Goal: Register for event/course

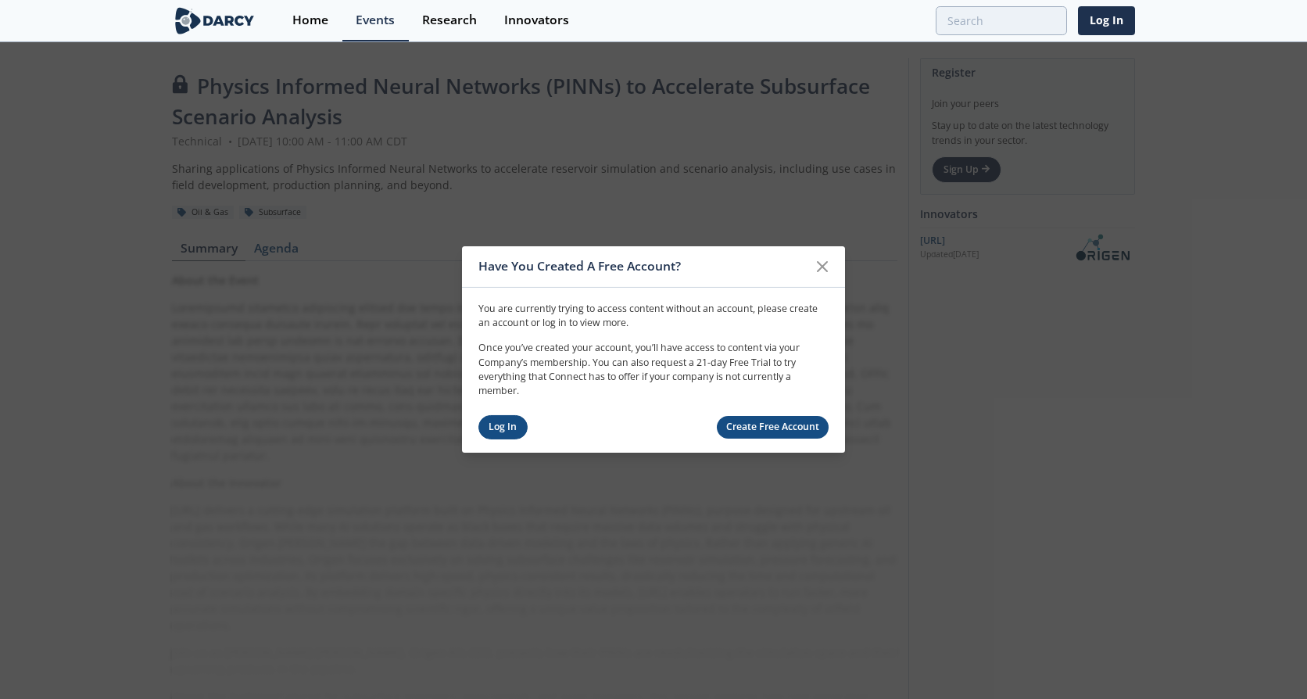
click at [506, 420] on link "Log In" at bounding box center [502, 427] width 49 height 24
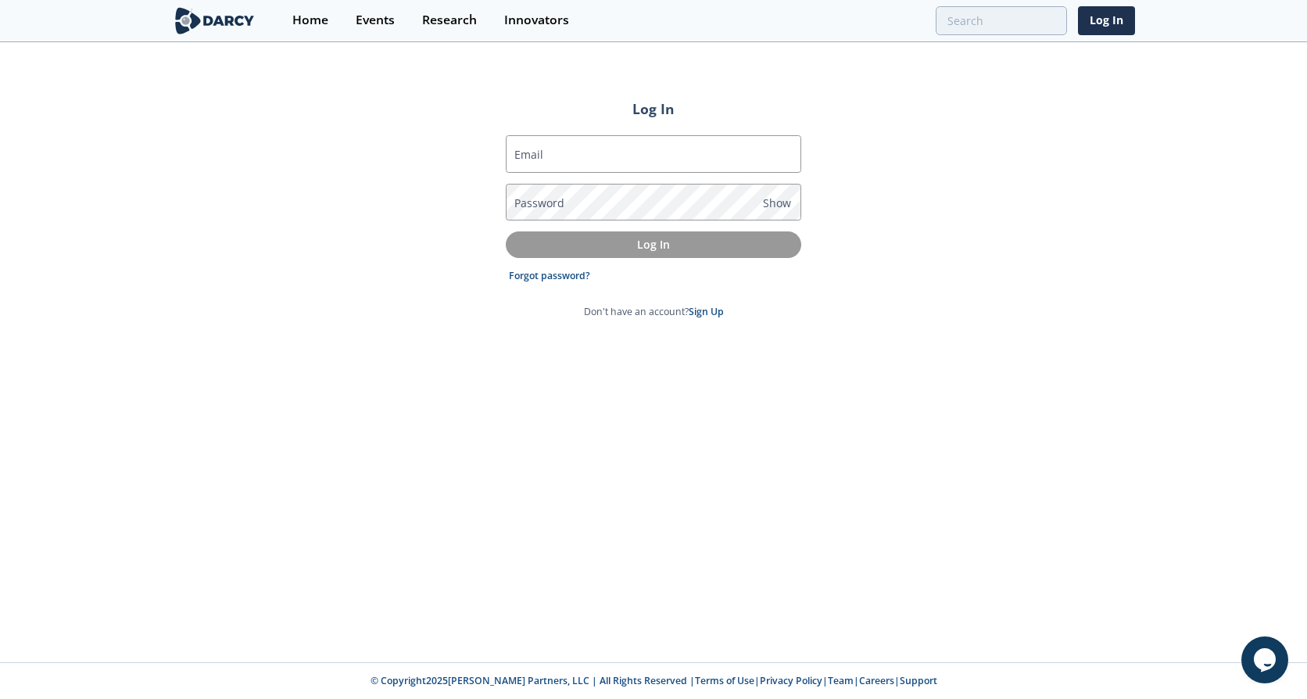
type input "[EMAIL_ADDRESS][PERSON_NAME][DOMAIN_NAME]"
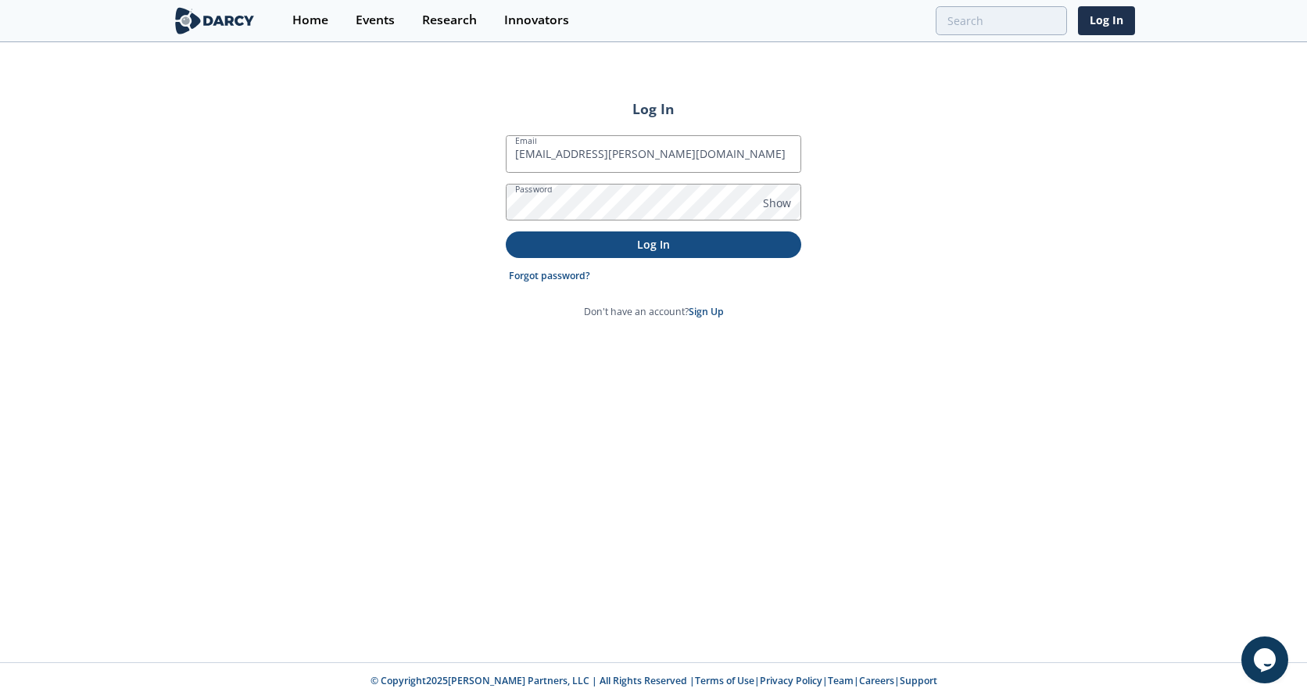
click at [673, 245] on p "Log In" at bounding box center [654, 244] width 274 height 16
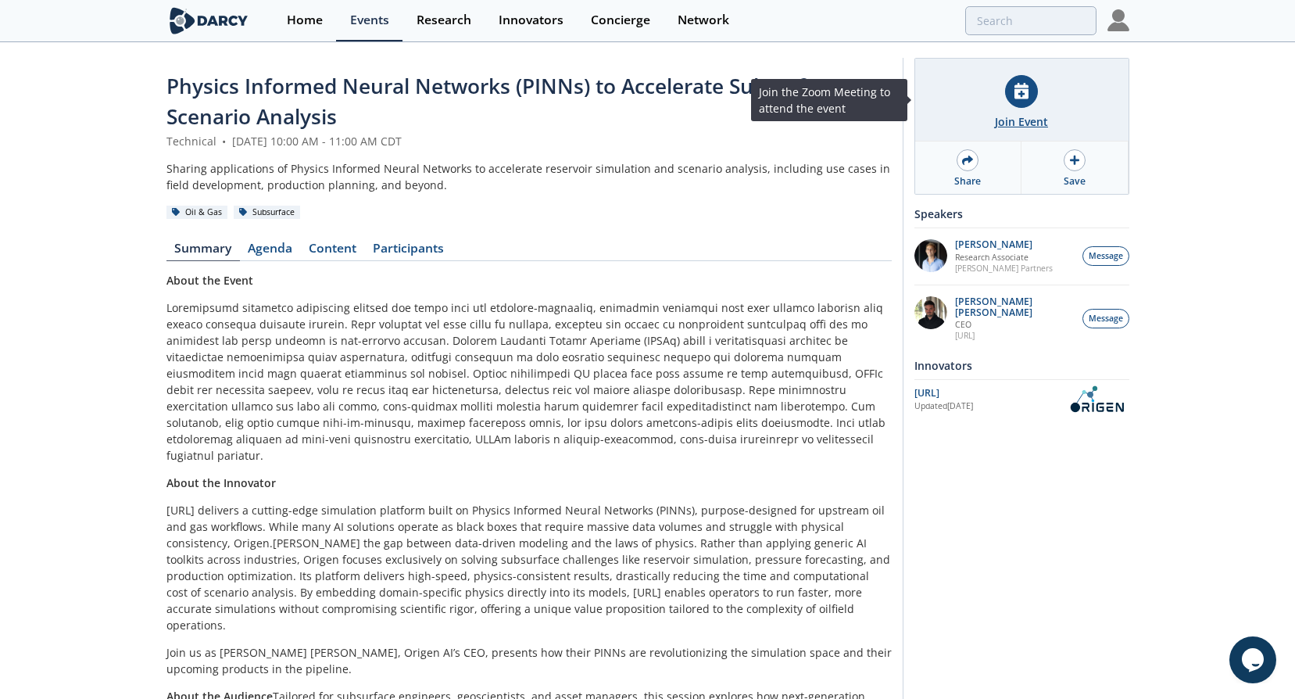
click at [1034, 117] on div "Join Event" at bounding box center [1021, 121] width 53 height 16
